Goal: Ask a question

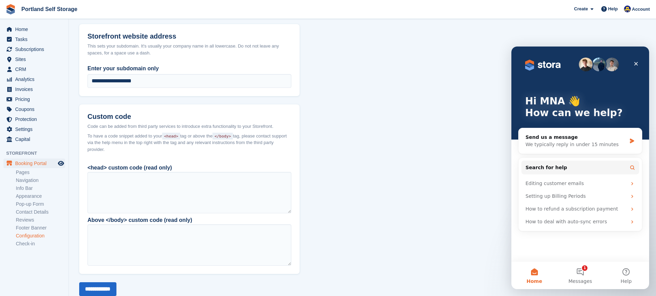
click at [564, 144] on div "We typically reply in under 15 minutes" at bounding box center [575, 144] width 101 height 7
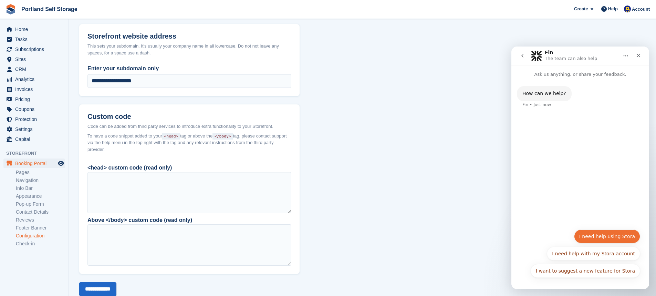
click at [604, 230] on button "I need help using Stora" at bounding box center [607, 236] width 66 height 14
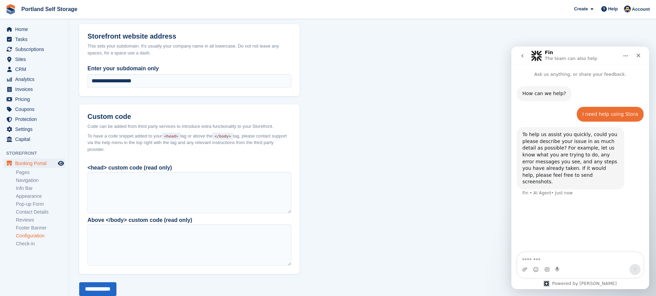
click at [589, 258] on textarea "Message…" at bounding box center [580, 258] width 126 height 12
type textarea "**********"
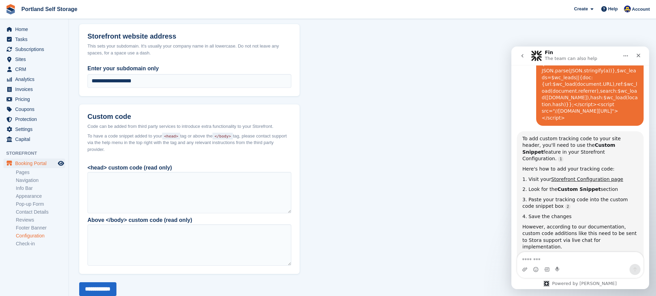
scroll to position [191, 0]
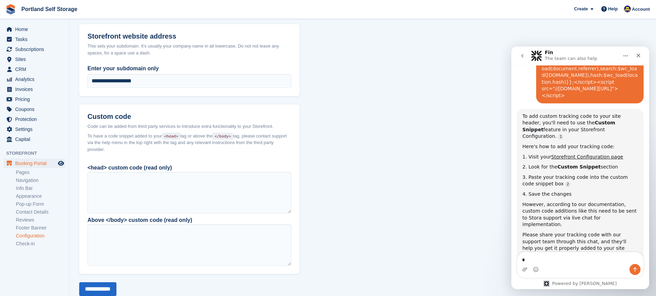
type textarea "**"
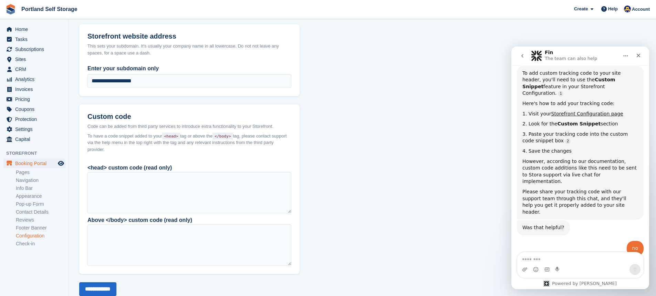
scroll to position [239, 0]
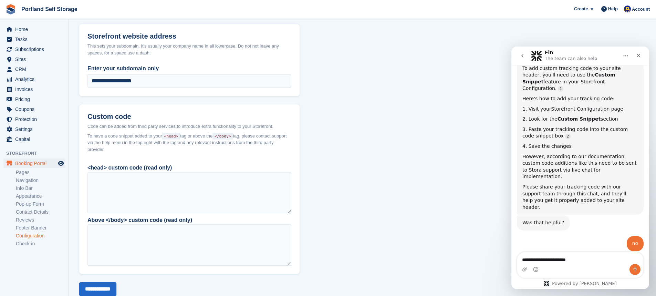
type textarea "**********"
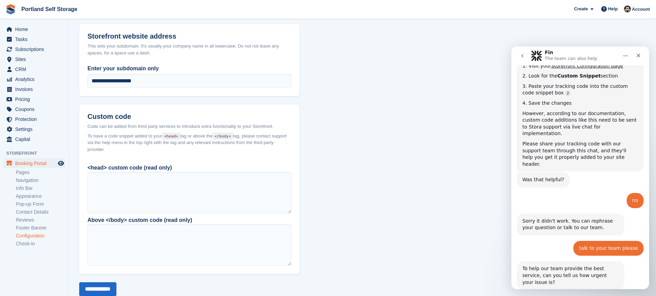
scroll to position [320, 0]
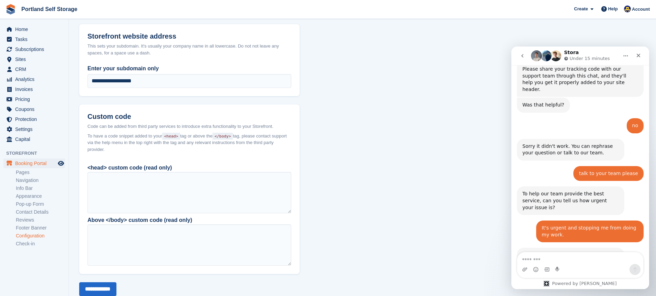
scroll to position [367, 0]
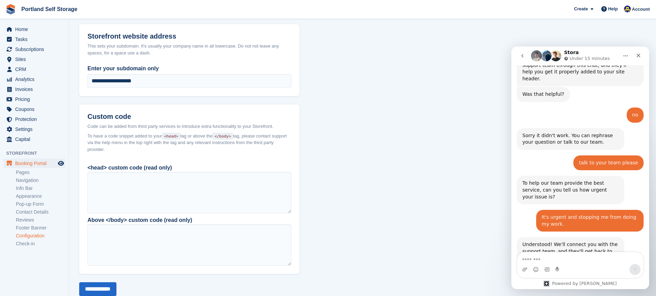
click at [573, 261] on textarea "Message…" at bounding box center [580, 258] width 126 height 12
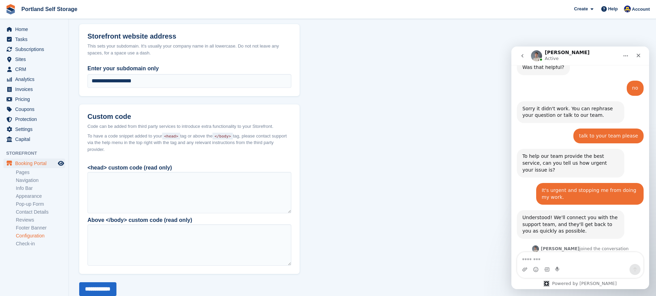
scroll to position [394, 0]
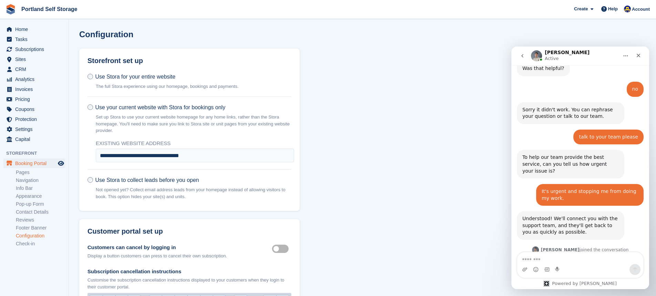
scroll to position [394, 0]
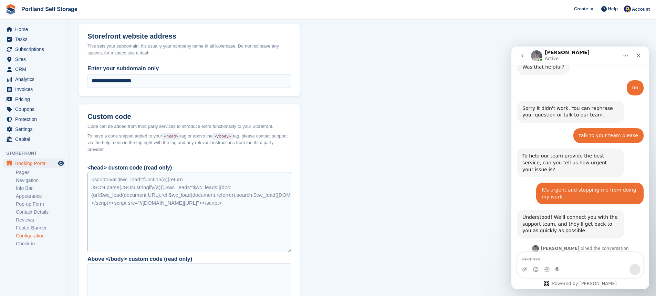
drag, startPoint x: 288, startPoint y: 211, endPoint x: 286, endPoint y: 250, distance: 38.6
click at [286, 250] on div "<script>var $wc_load=function(a){return JSON.parse(JSON.stringify(a))},$wc_lead…" at bounding box center [189, 212] width 204 height 80
click at [564, 255] on textarea "Message…" at bounding box center [580, 258] width 126 height 12
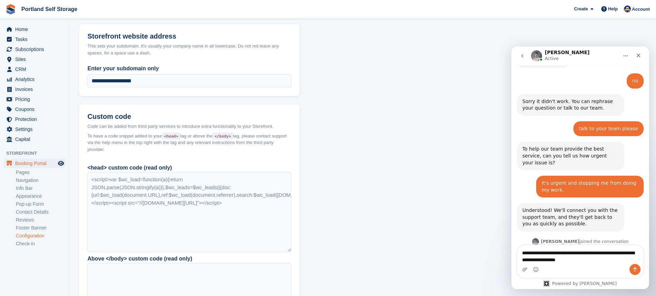
type textarea "**********"
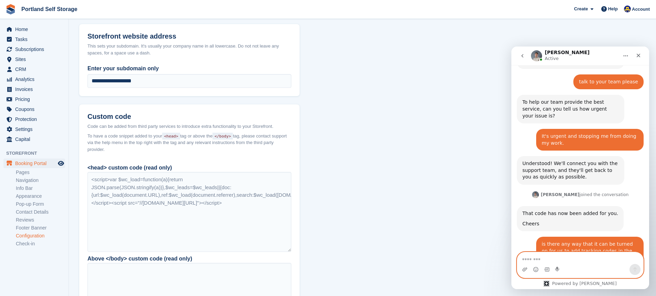
scroll to position [449, 0]
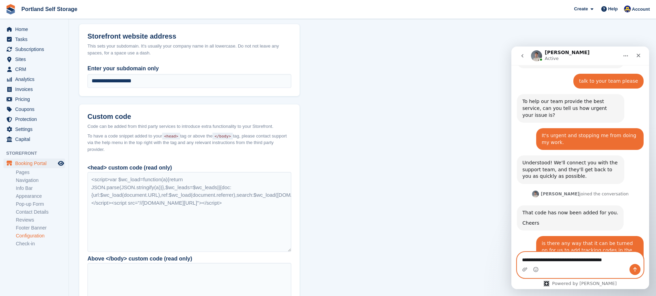
type textarea "**********"
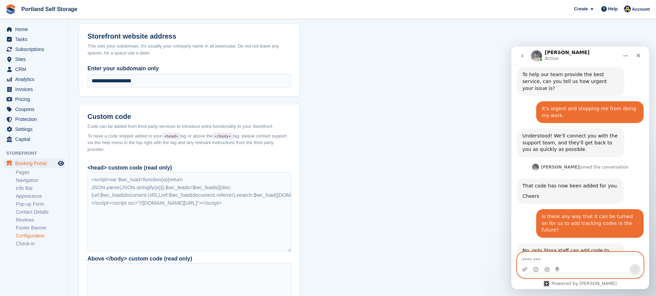
scroll to position [476, 0]
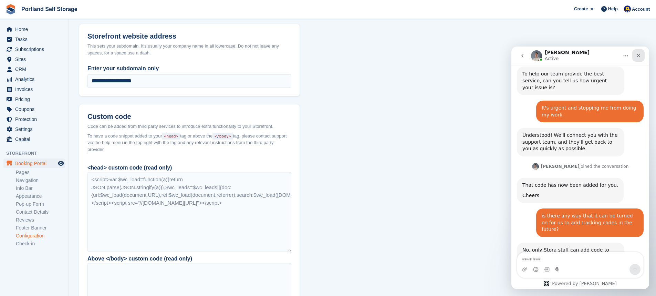
click at [638, 54] on icon "Close" at bounding box center [638, 56] width 6 height 6
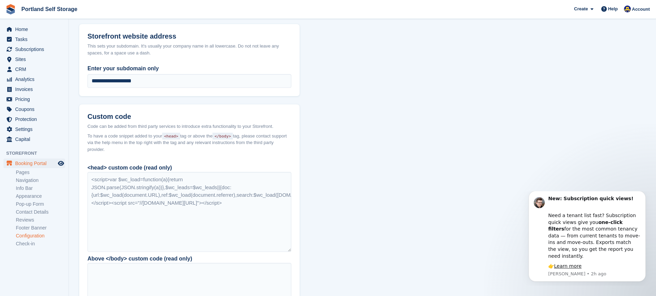
scroll to position [537, 0]
click at [583, 249] on div "Need a tenant list fast? Subscription quick views give you one-click filters fo…" at bounding box center [594, 232] width 92 height 54
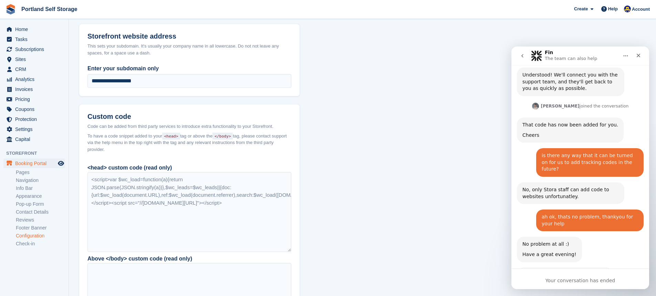
scroll to position [0, 0]
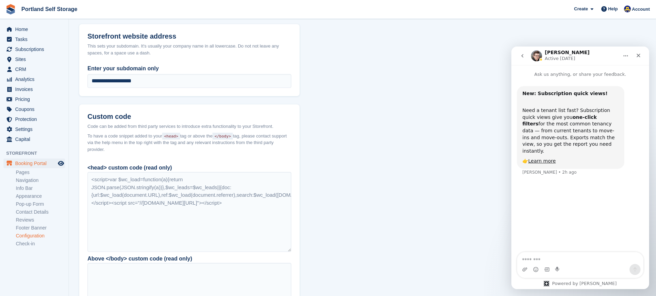
click at [524, 55] on icon "go back" at bounding box center [522, 56] width 6 height 6
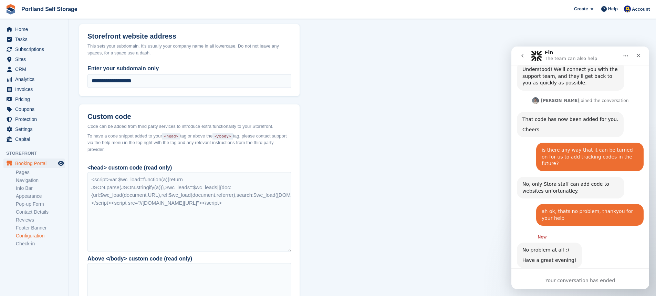
scroll to position [548, 0]
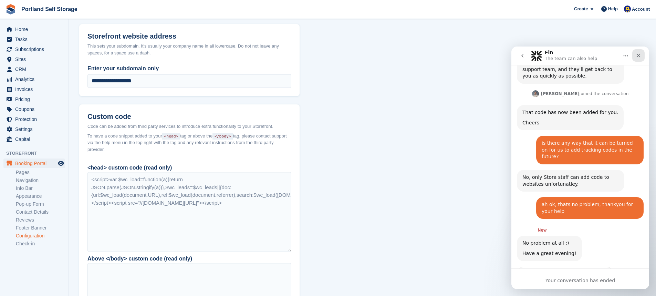
drag, startPoint x: 640, startPoint y: 56, endPoint x: 1141, endPoint y: 88, distance: 501.5
click at [640, 56] on icon "Close" at bounding box center [638, 56] width 6 height 6
